Goal: Task Accomplishment & Management: Manage account settings

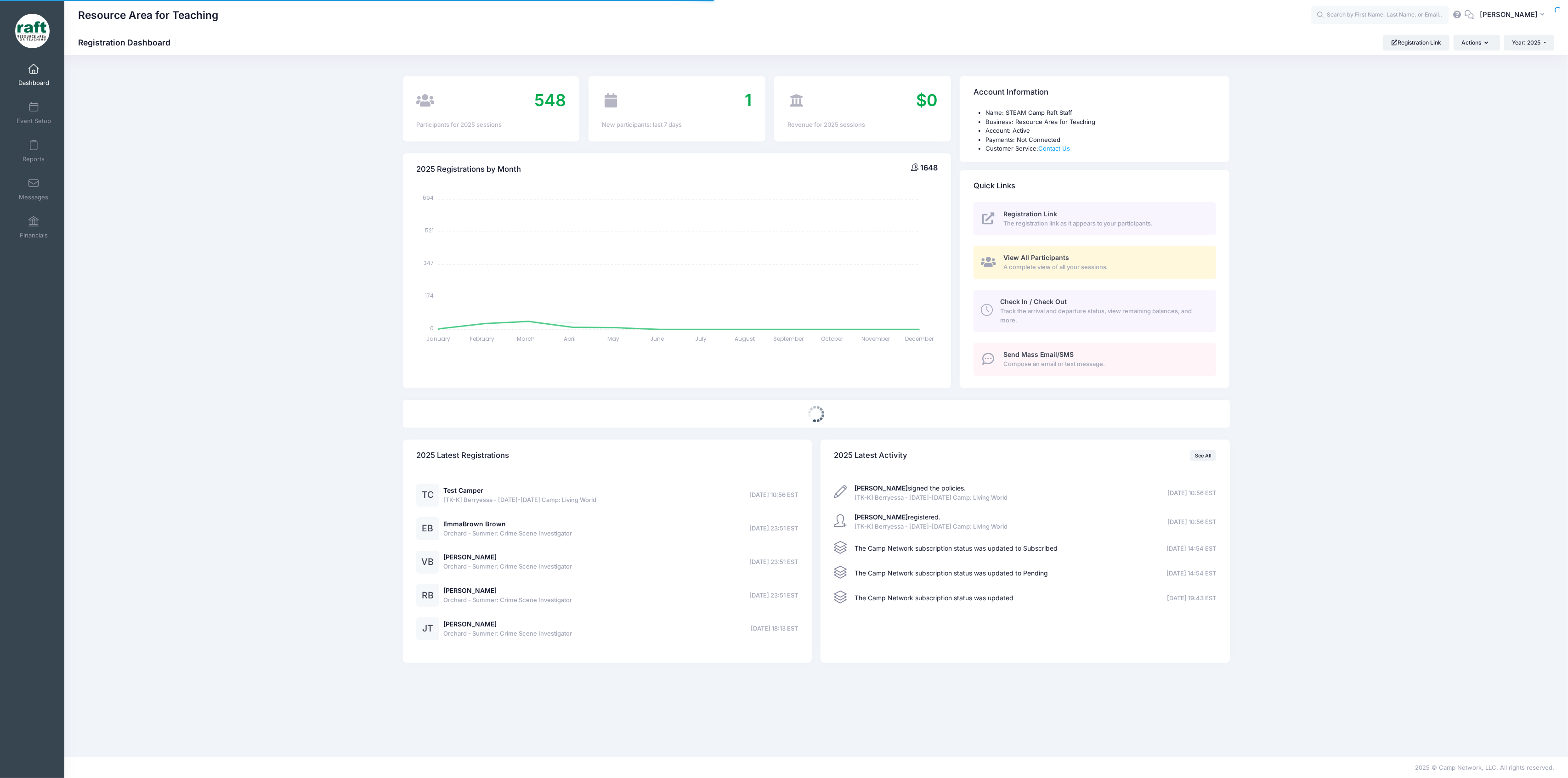
select select
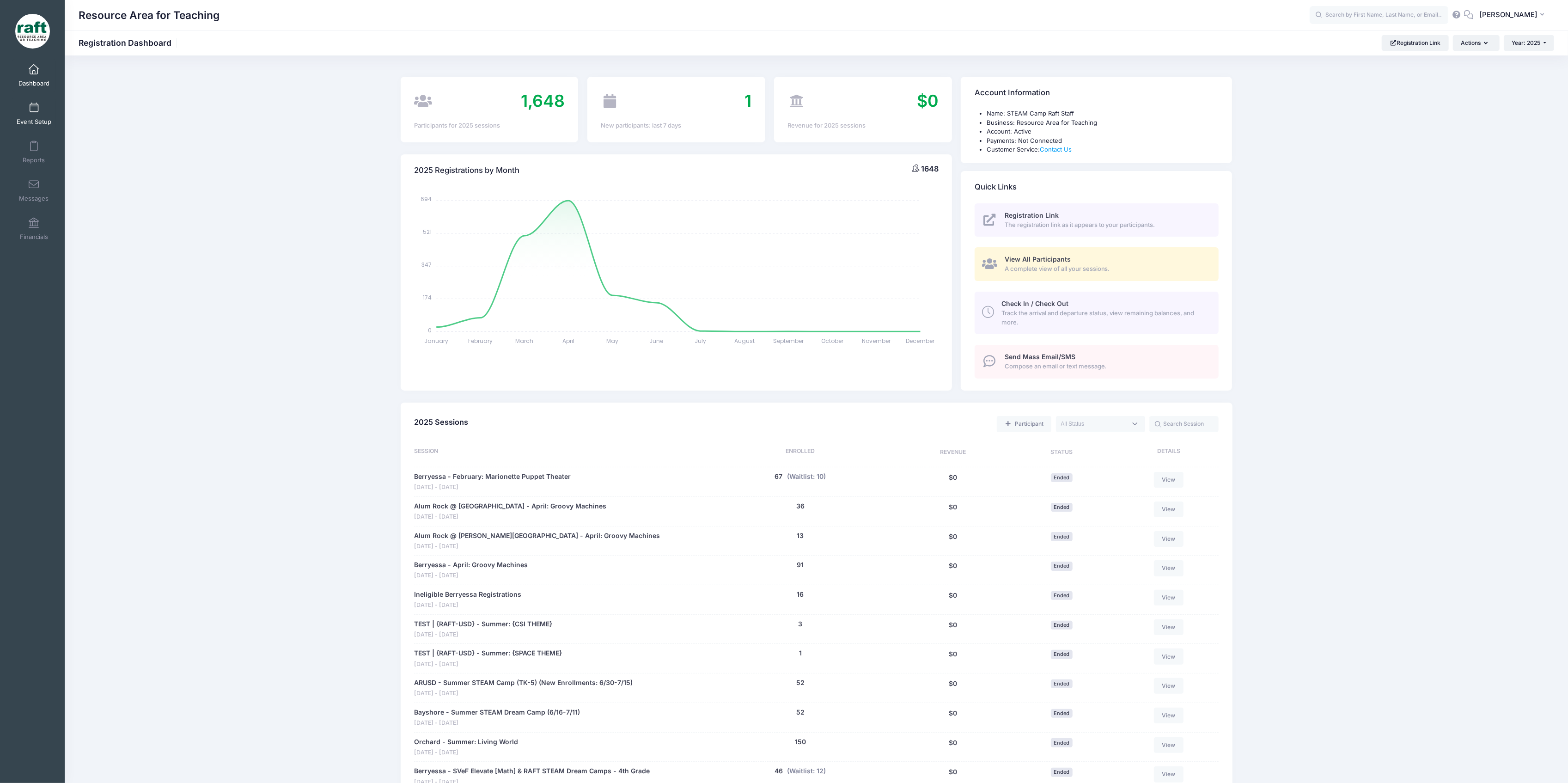
click at [43, 115] on link "Event Setup" at bounding box center [33, 113] width 44 height 32
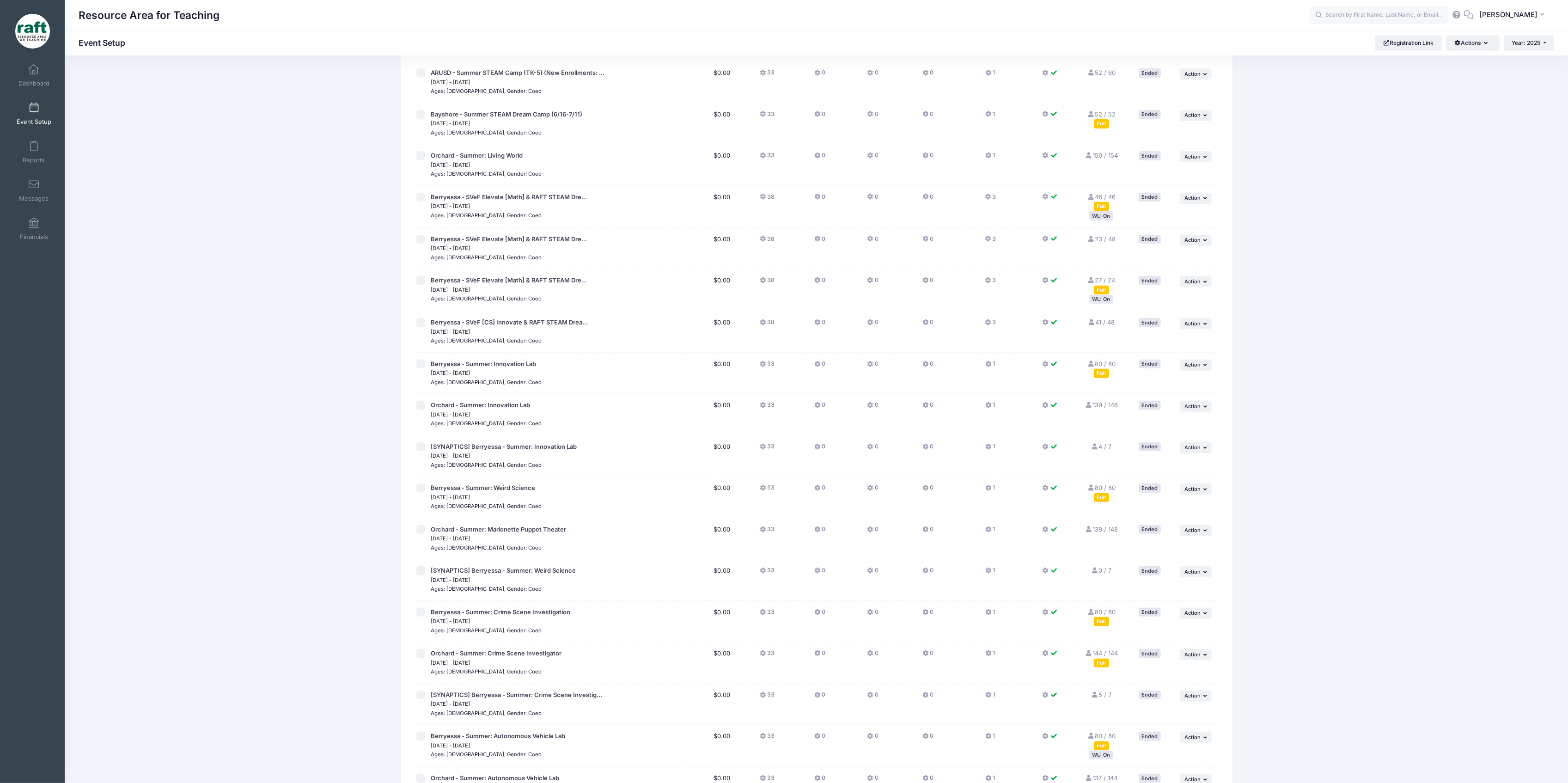
scroll to position [752, 0]
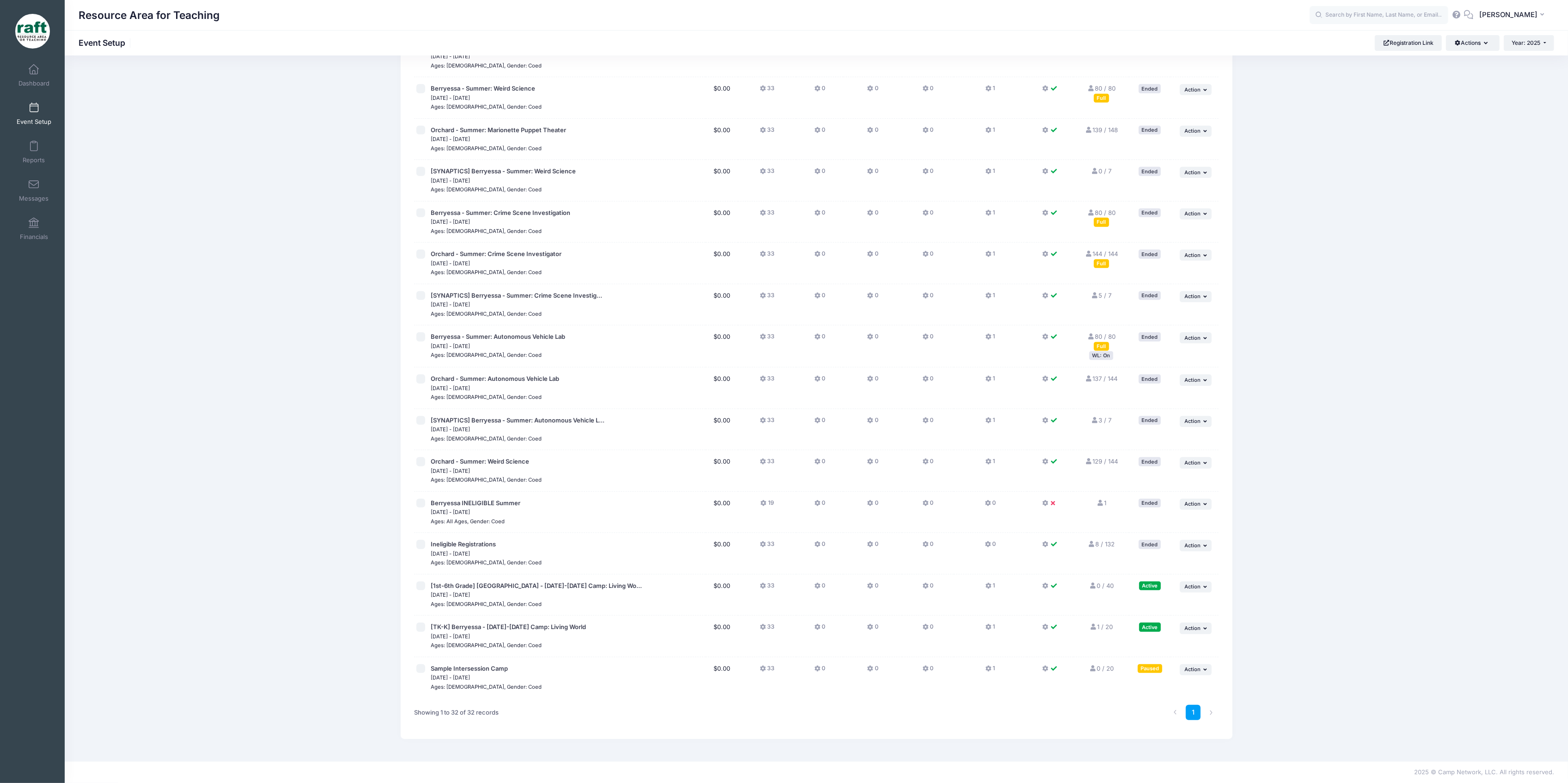
click at [1092, 627] on icon at bounding box center [1093, 627] width 7 height 6
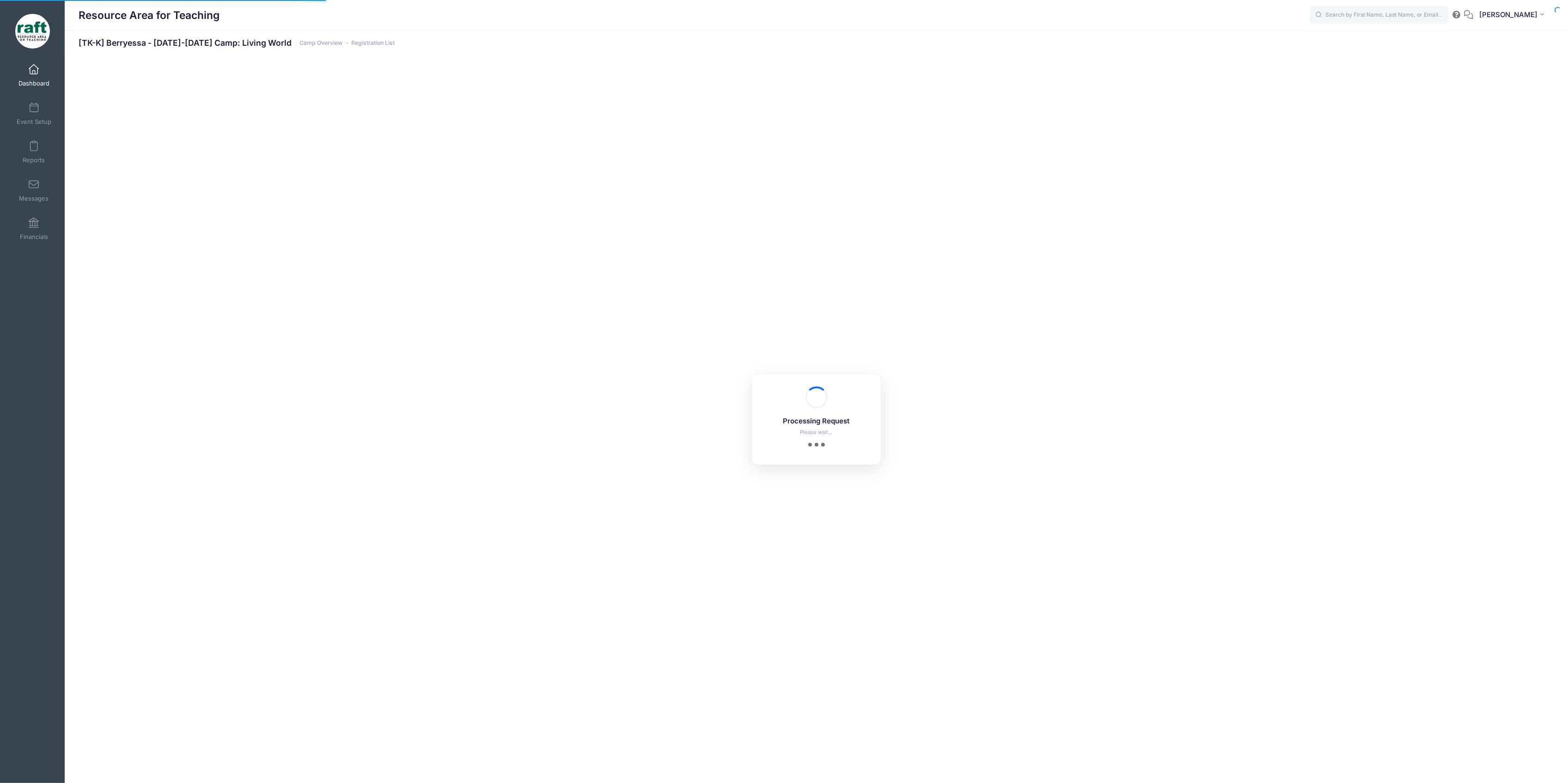
select select "10"
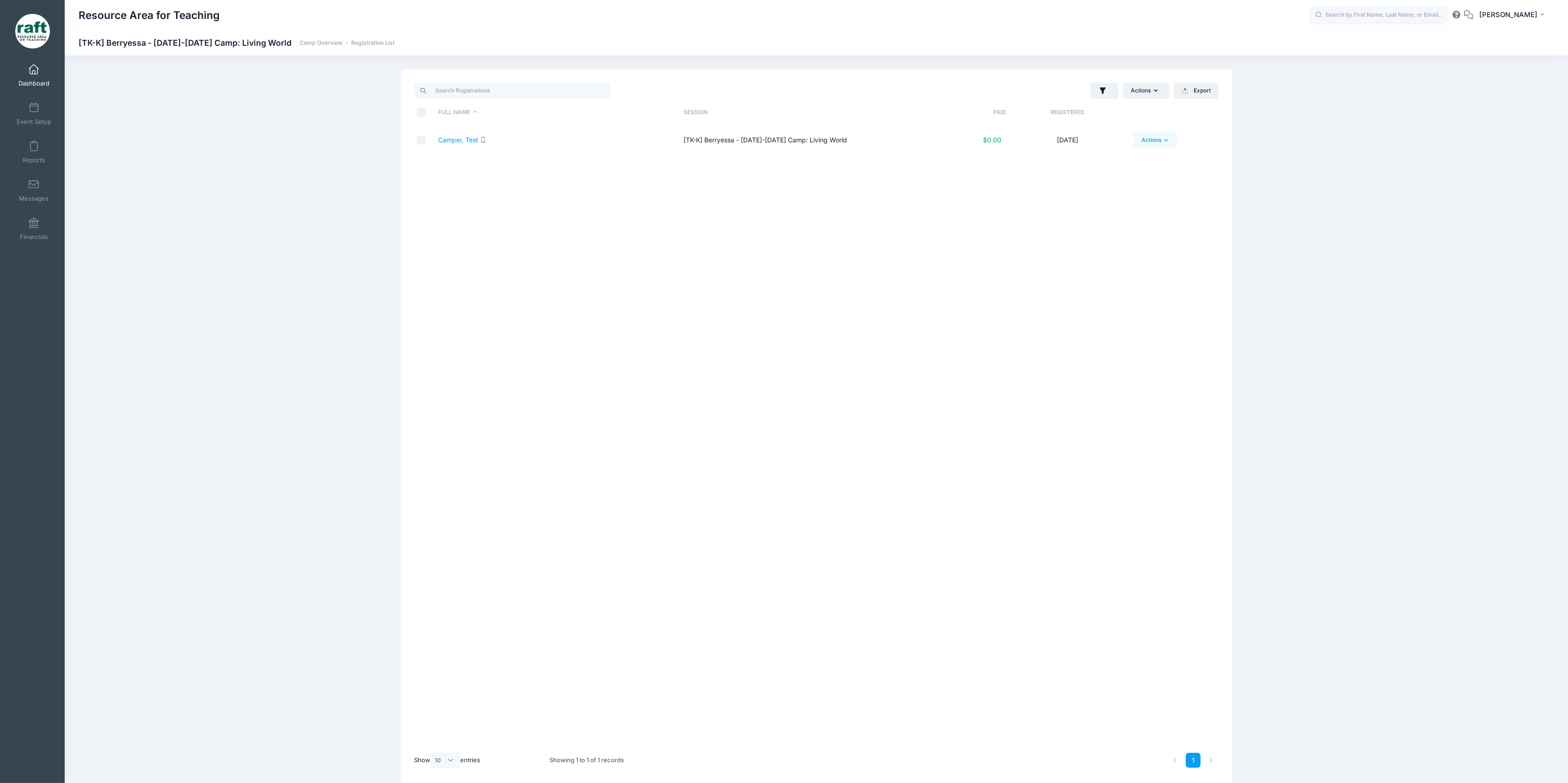
click at [1150, 139] on link "Actions" at bounding box center [1156, 140] width 44 height 16
click at [1048, 312] on div "Full Name Session Paid Registered Camper, Test [TK-K] Berryessa - Oct 6-10 Camp…" at bounding box center [817, 435] width 805 height 621
click at [1143, 146] on link "Actions" at bounding box center [1156, 140] width 44 height 16
click at [714, 157] on div "Full Name Session Paid Registered Camper, Test [TK-K] Berryessa - Oct 6-10 Camp…" at bounding box center [817, 435] width 805 height 621
click at [1154, 151] on td "Actions Email SMS Assign Labels Internal Notes Change Session or Program Delete" at bounding box center [1173, 140] width 90 height 31
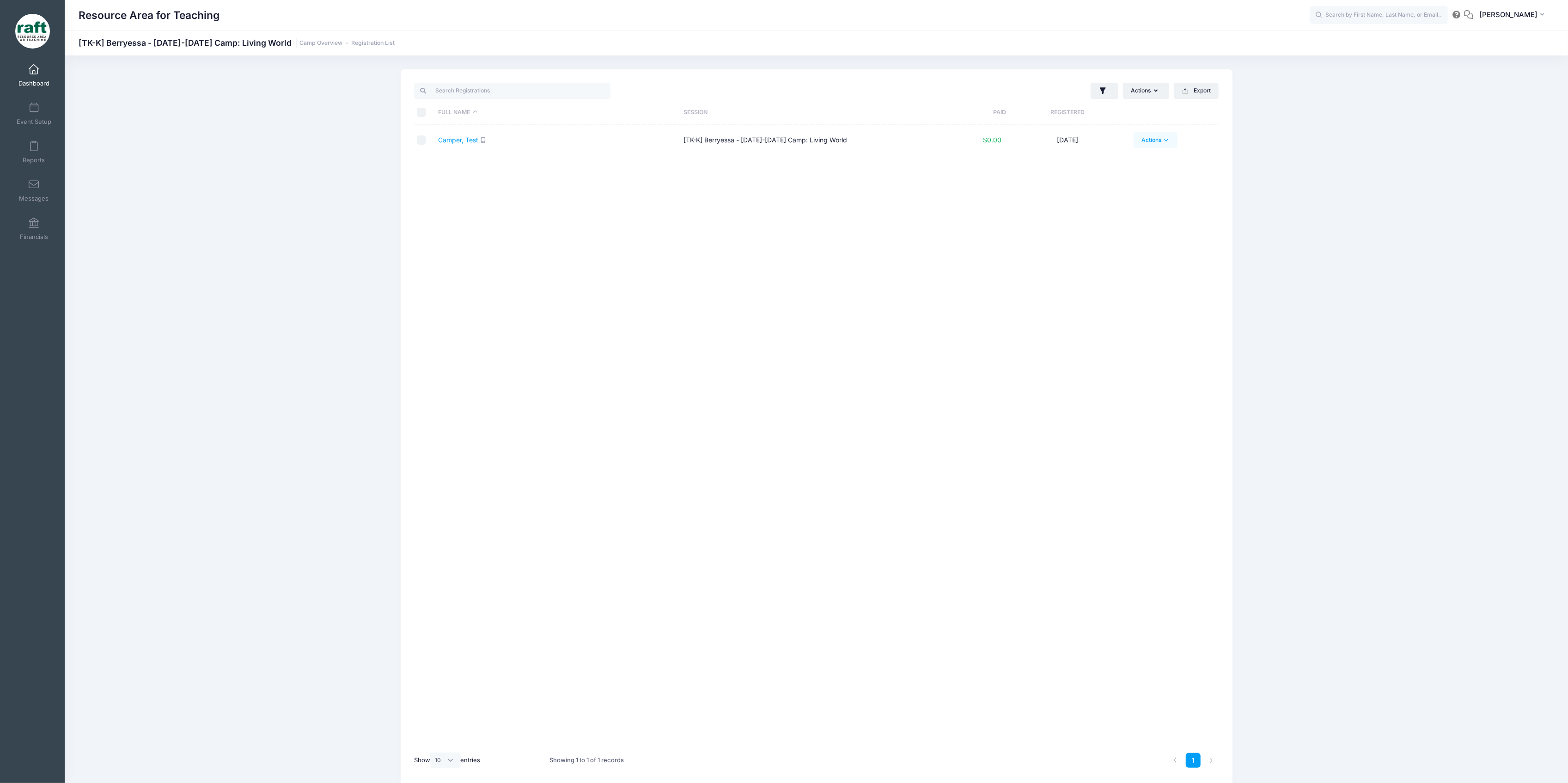
click at [1150, 147] on link "Actions" at bounding box center [1156, 140] width 44 height 16
click at [1120, 265] on link "Delete" at bounding box center [1120, 268] width 107 height 18
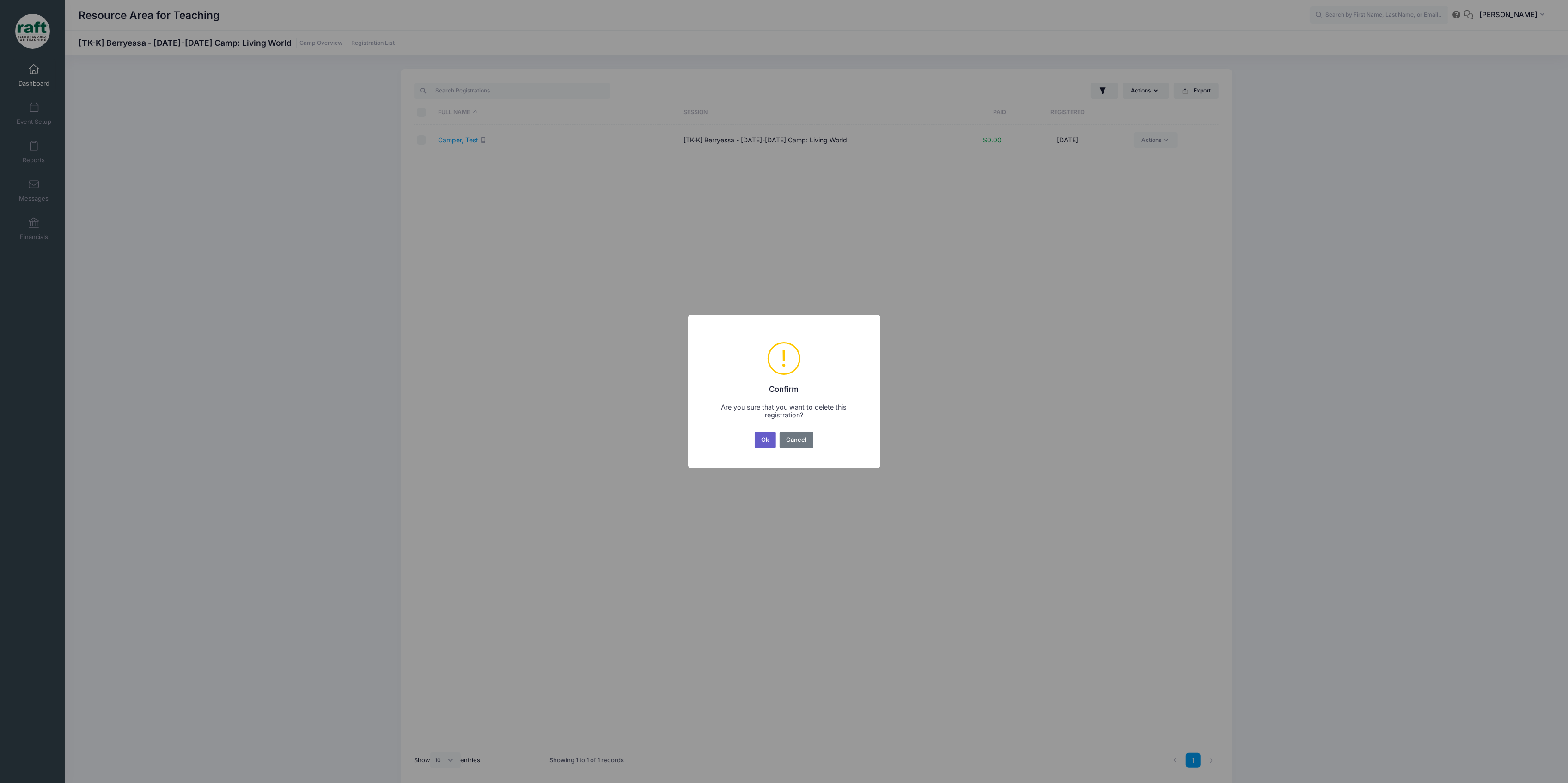
click at [766, 439] on button "Ok" at bounding box center [765, 440] width 21 height 16
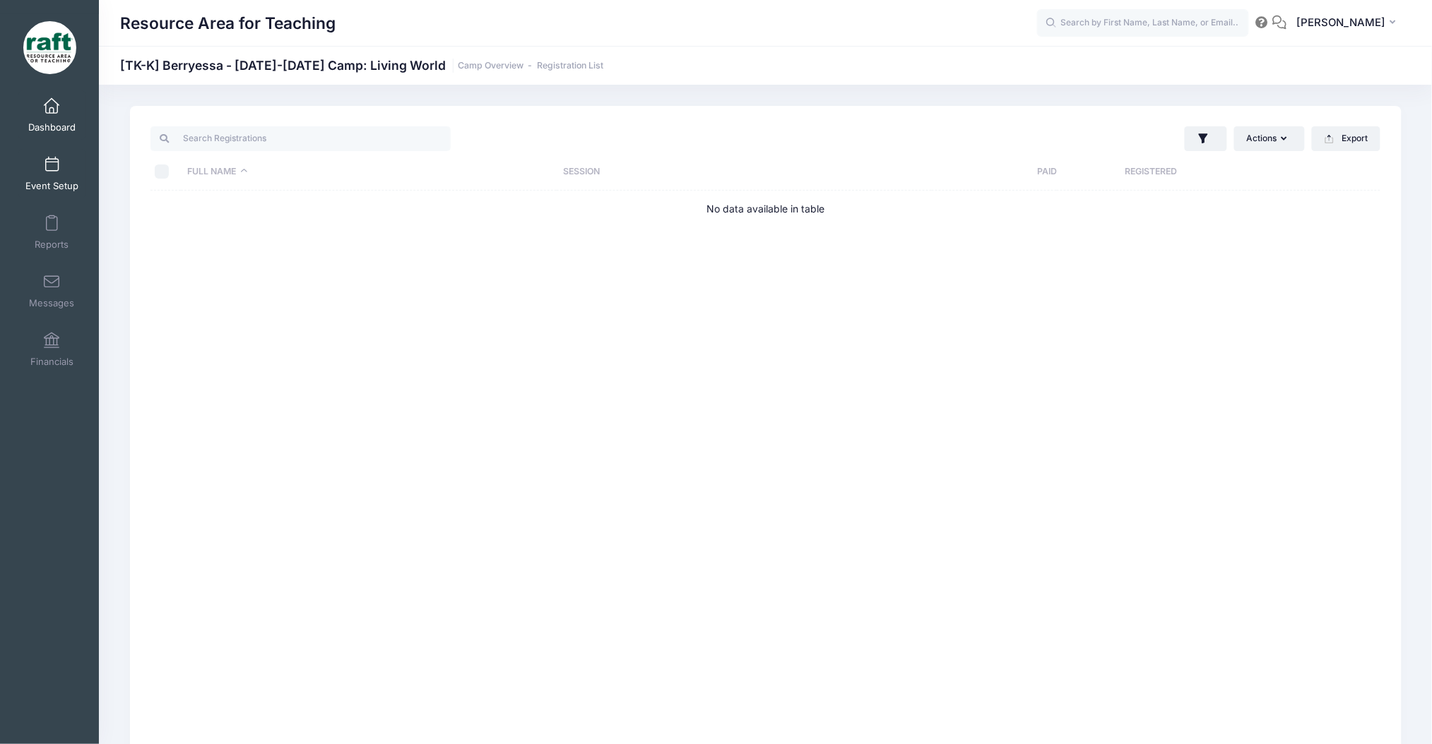
click at [29, 171] on link "Event Setup" at bounding box center [51, 173] width 67 height 49
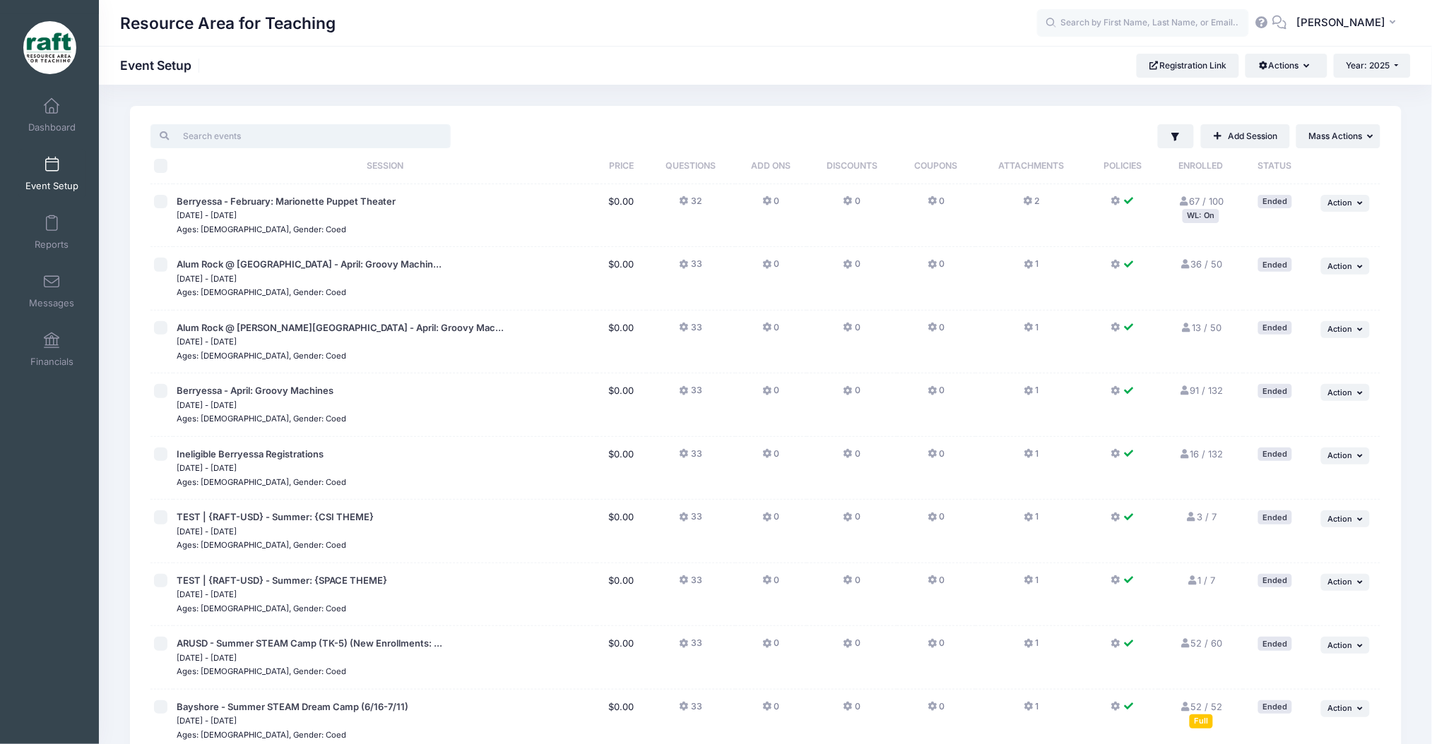
click at [422, 133] on input "search" at bounding box center [300, 136] width 300 height 24
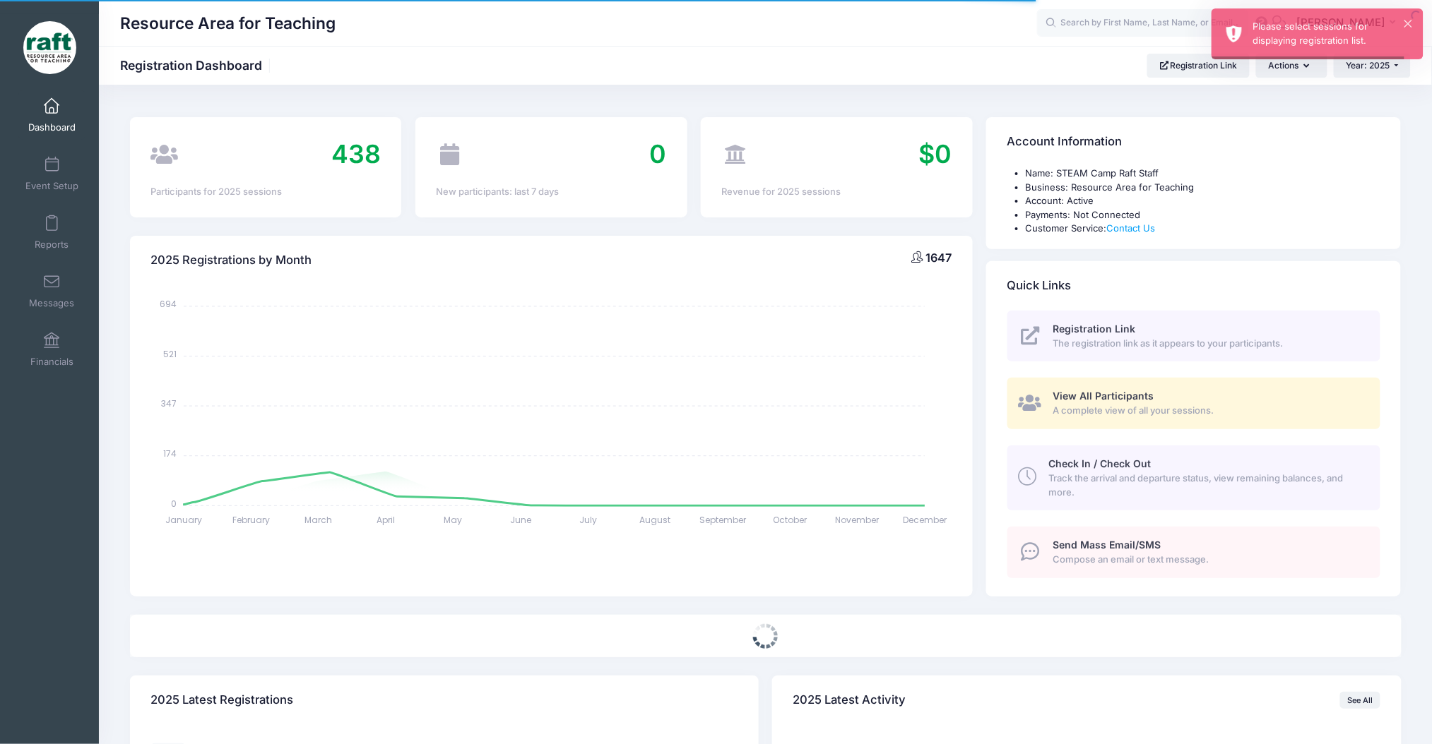
select select
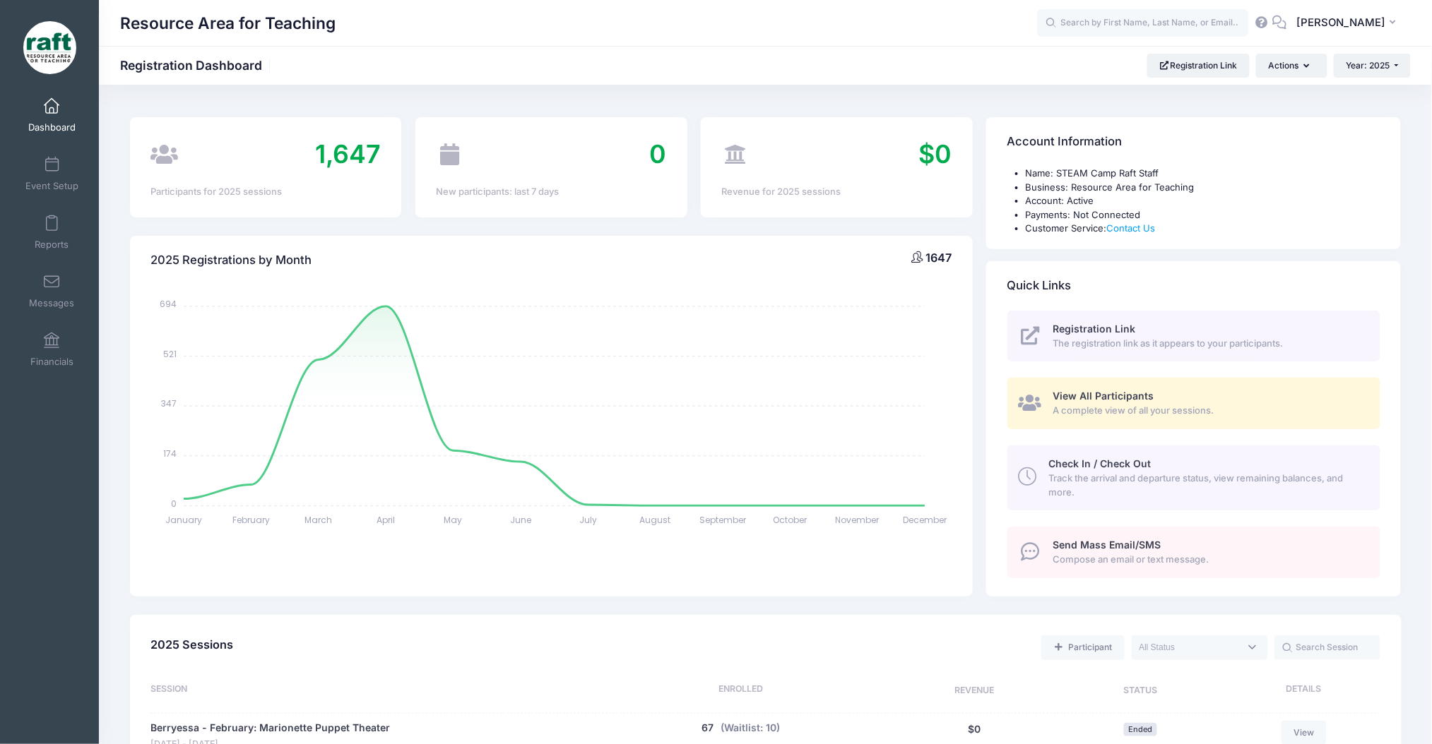
click at [66, 109] on link "Dashboard" at bounding box center [51, 114] width 67 height 49
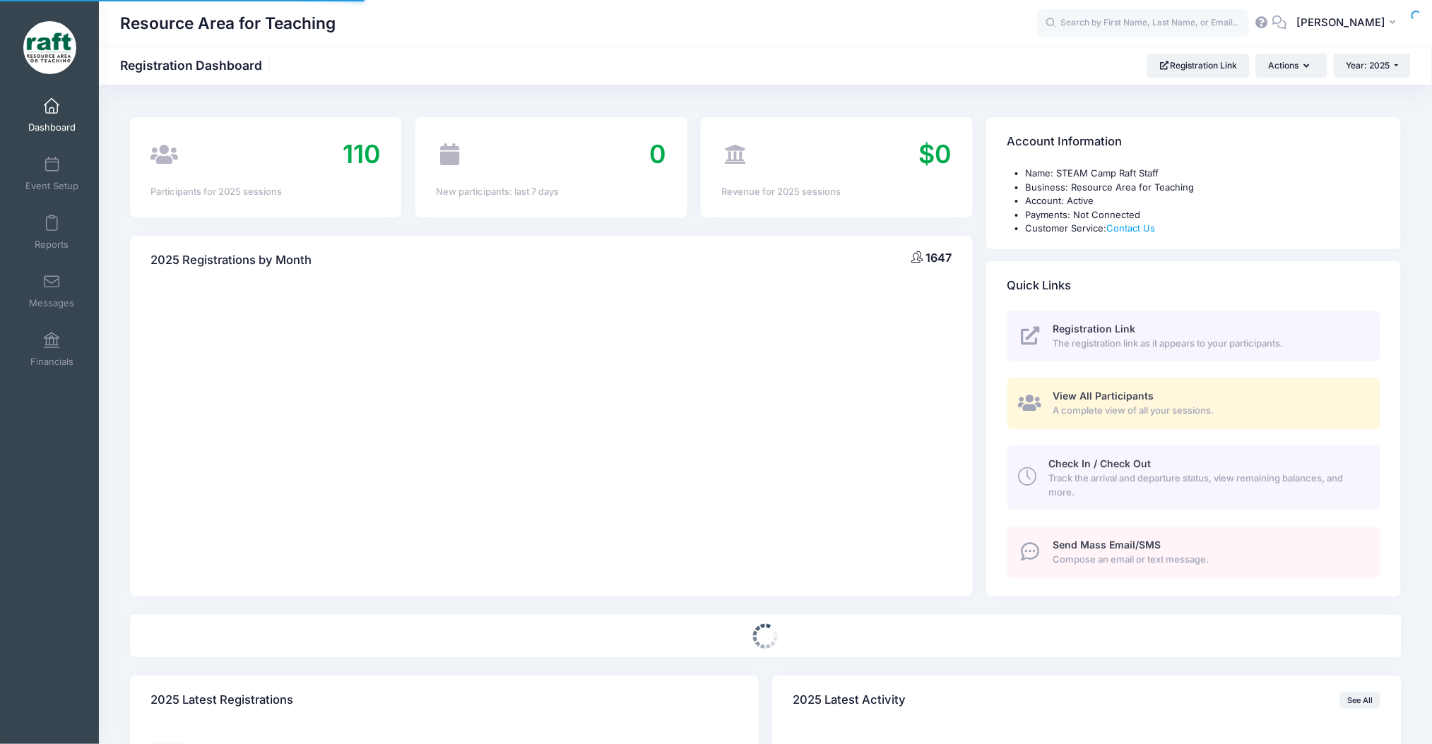
select select
